Goal: Obtain resource: Obtain resource

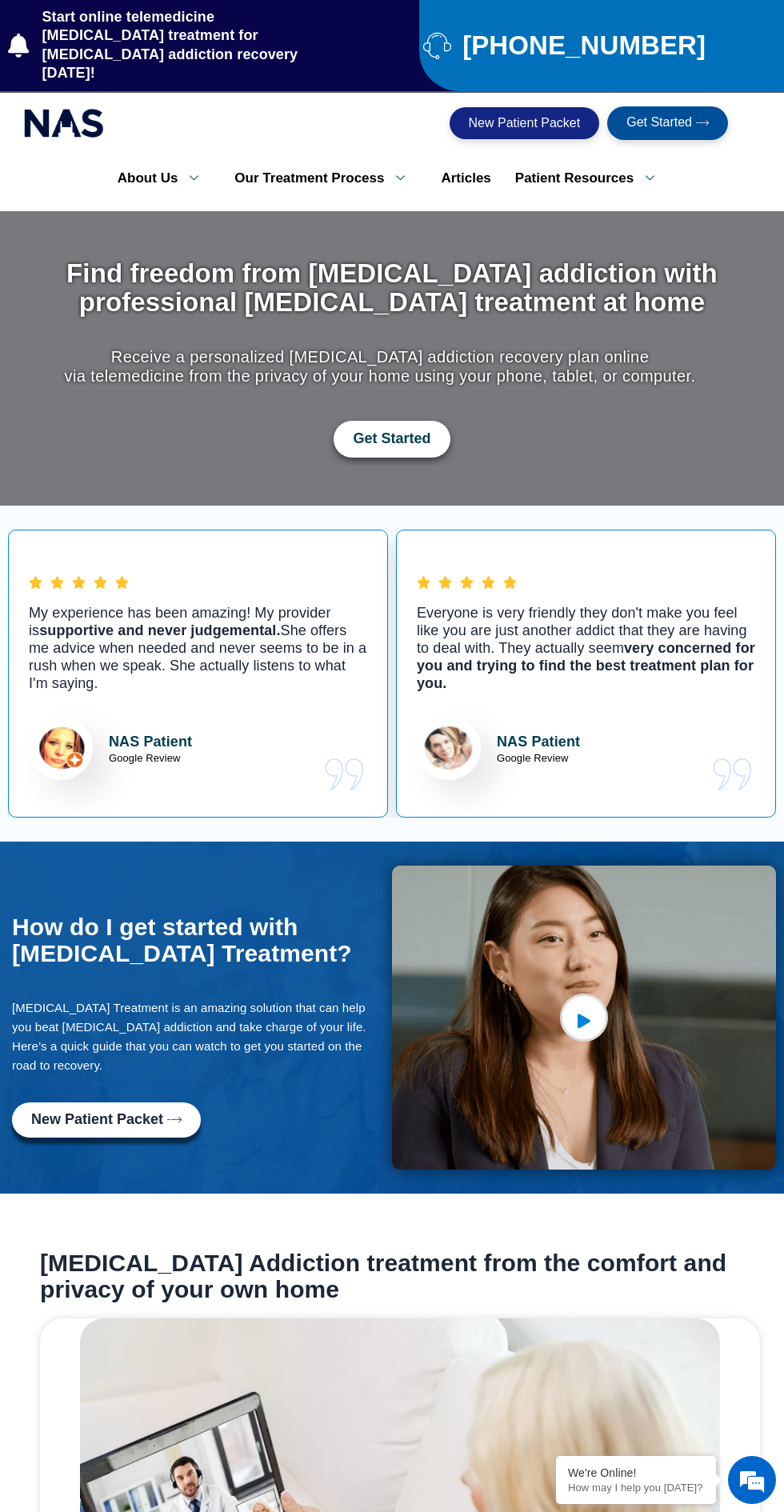
click at [394, 431] on span "Get Started" at bounding box center [392, 439] width 78 height 18
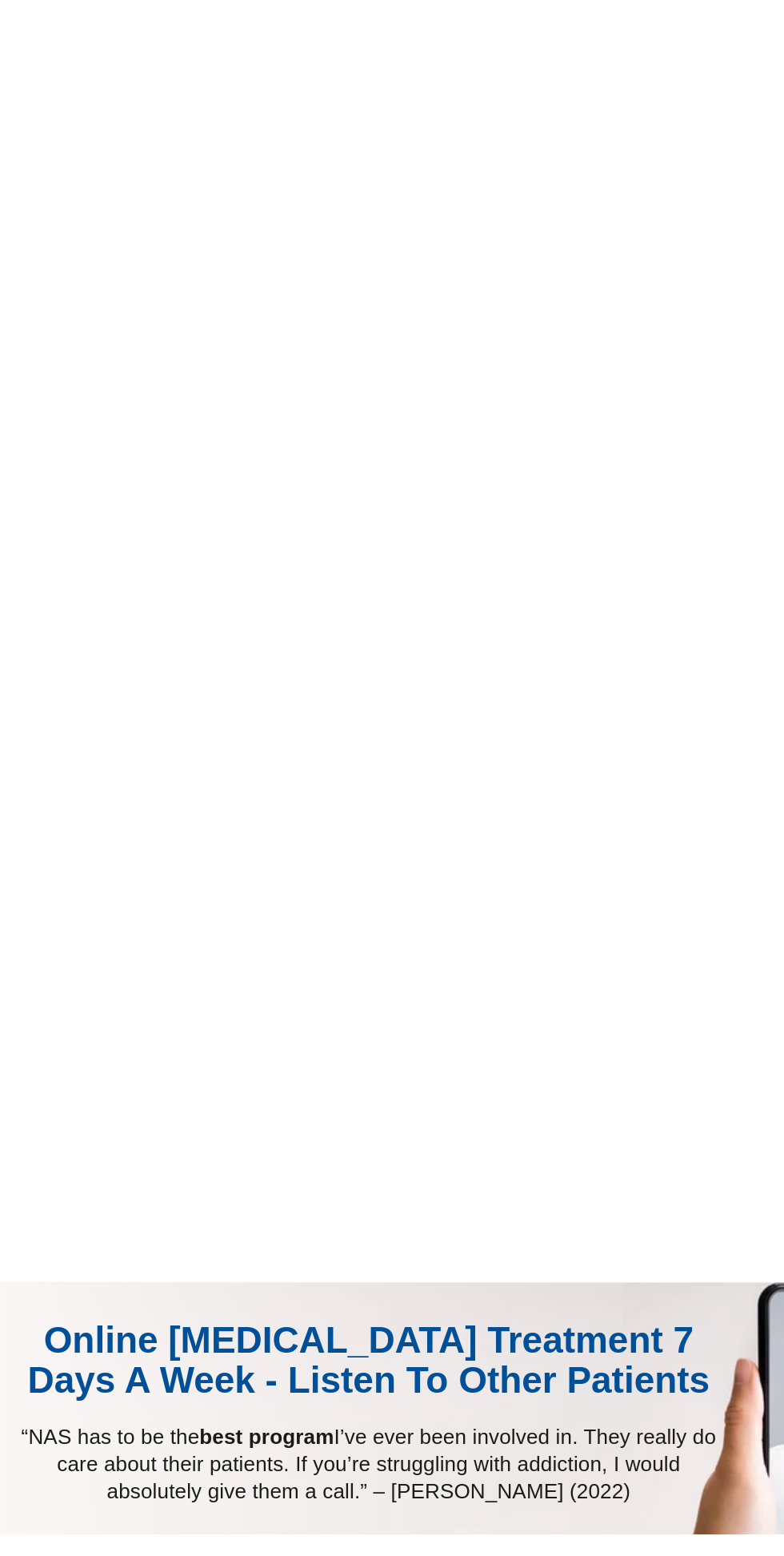
scroll to position [835, 0]
